Goal: Check status

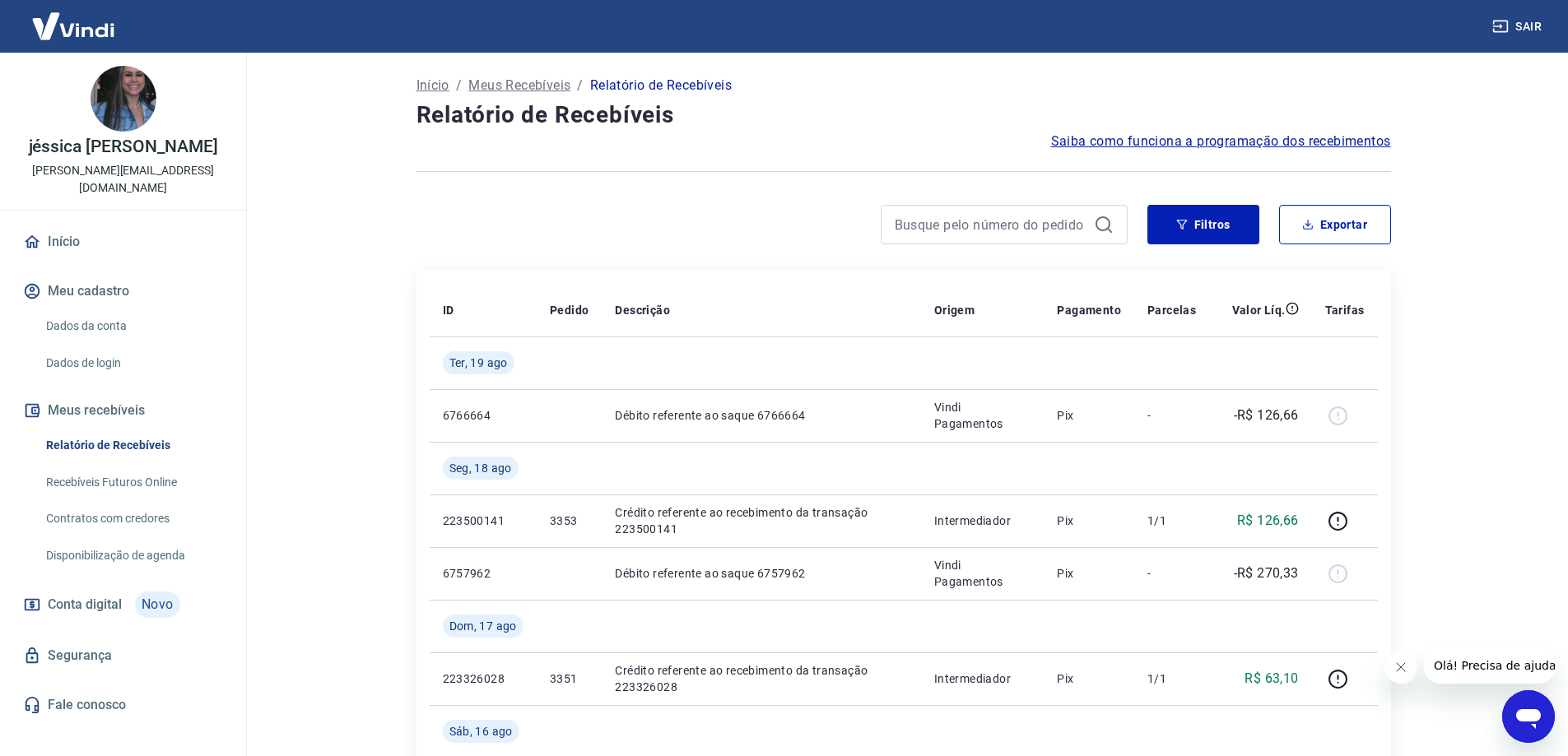
click at [951, 231] on input at bounding box center [991, 224] width 193 height 25
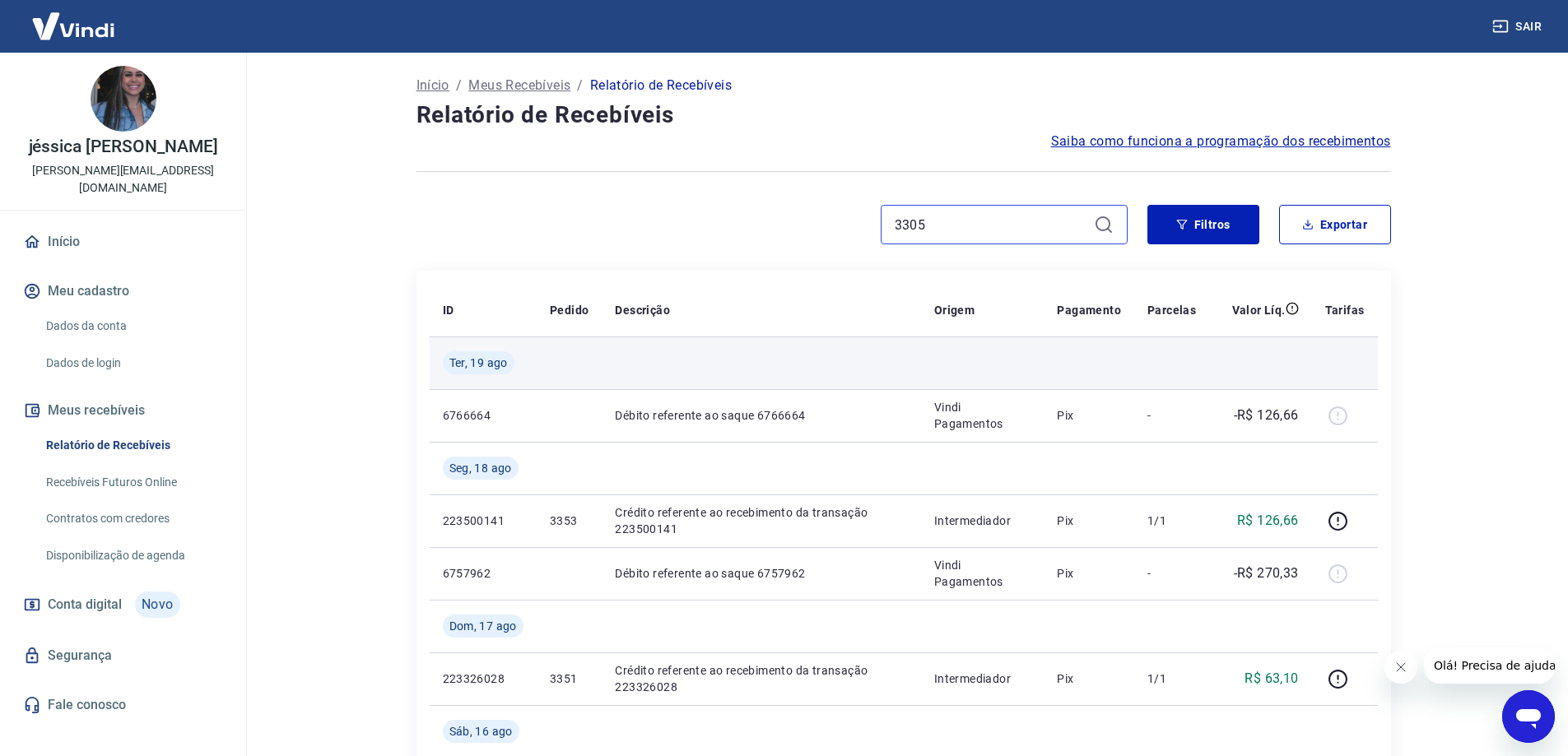
click at [944, 232] on input "3305" at bounding box center [991, 224] width 193 height 25
click at [1076, 218] on input "3305" at bounding box center [991, 224] width 193 height 25
click at [1066, 229] on input "3305" at bounding box center [991, 224] width 193 height 25
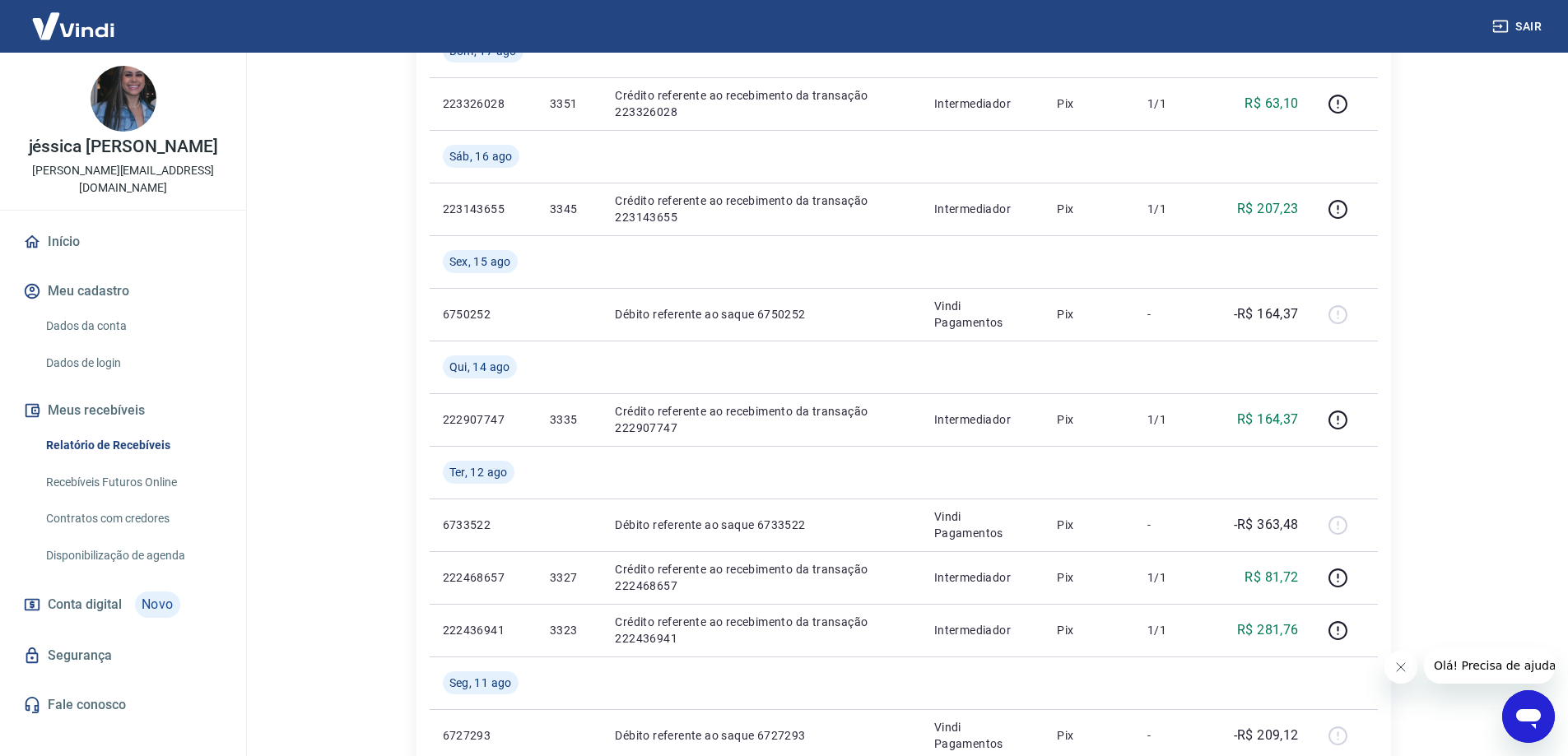
scroll to position [158, 0]
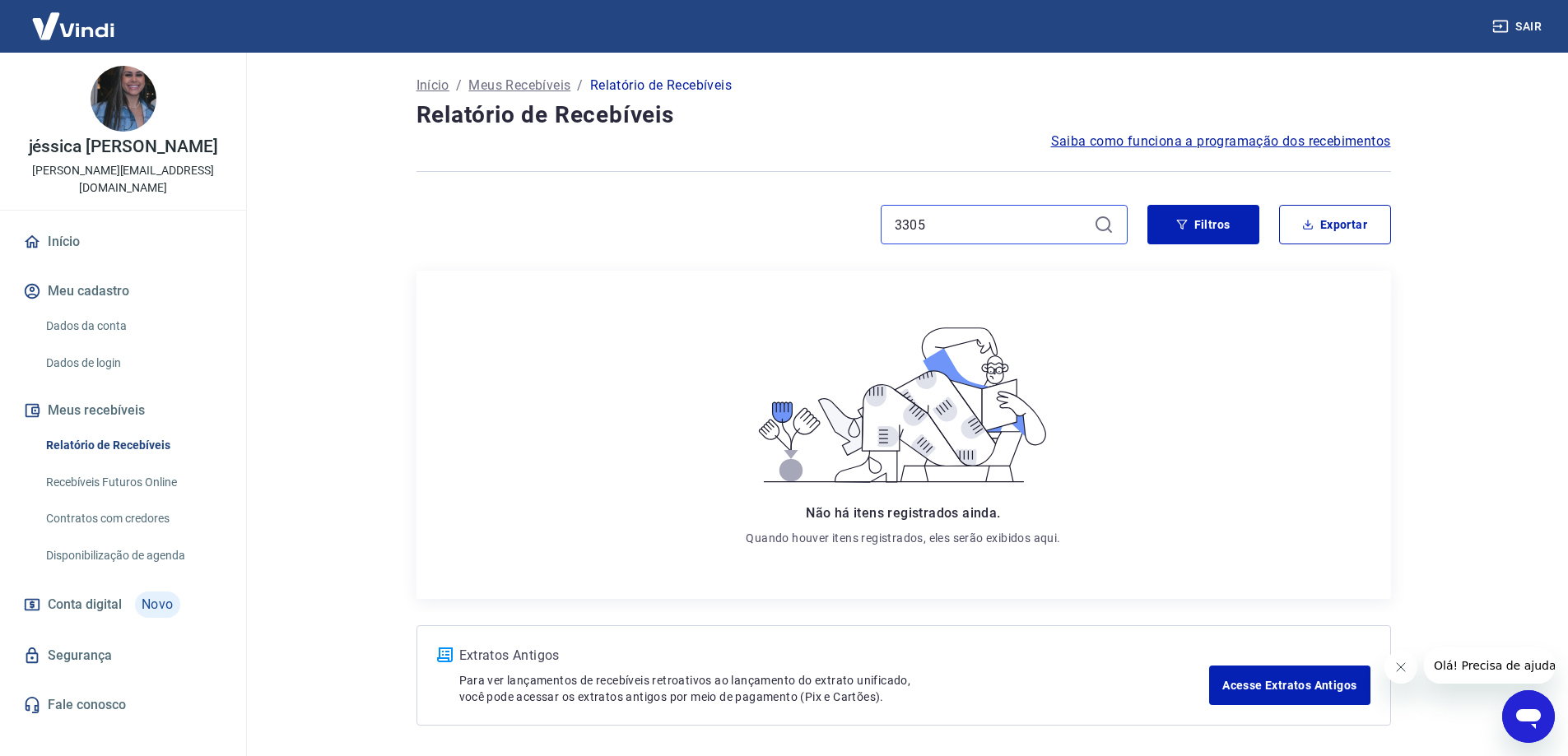
type input "3305"
click at [1110, 218] on icon at bounding box center [1103, 224] width 19 height 19
click at [1108, 222] on icon at bounding box center [1103, 224] width 19 height 19
drag, startPoint x: 1043, startPoint y: 227, endPoint x: 673, endPoint y: 256, distance: 371.1
click at [673, 256] on div "3305 Filtros Exportar" at bounding box center [904, 230] width 975 height 53
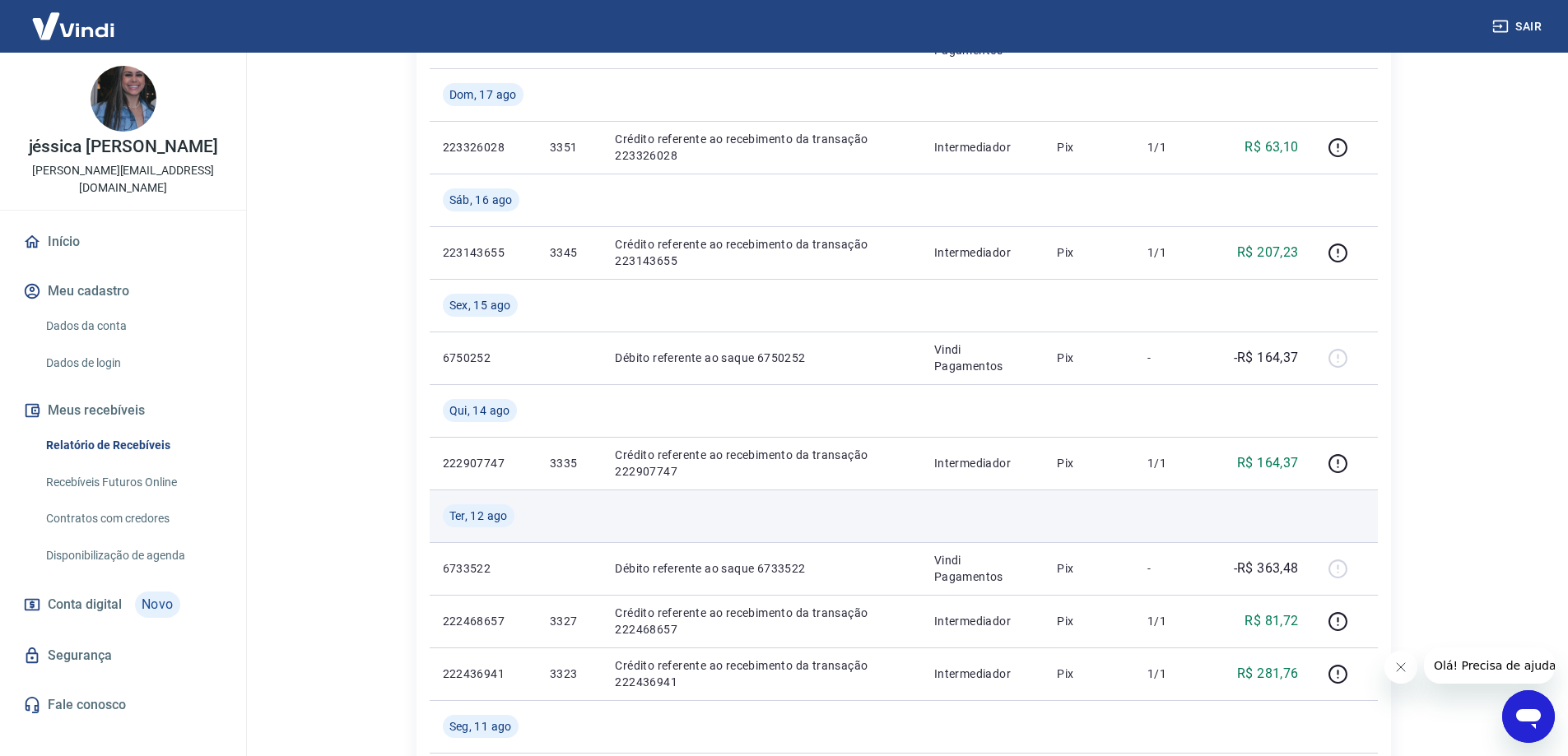
scroll to position [493, 0]
